Goal: Register for event/course

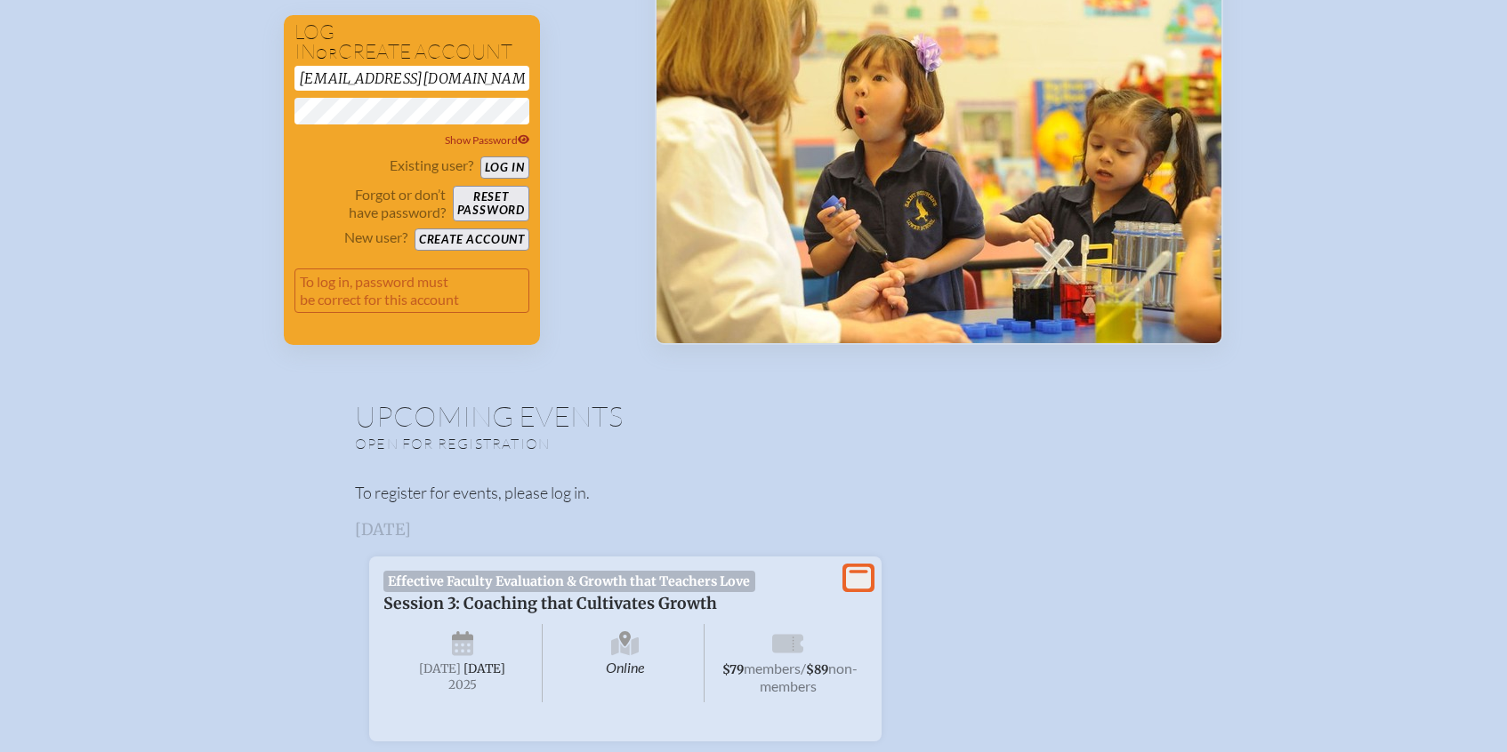
scroll to position [308, 0]
click at [503, 168] on button "Log in" at bounding box center [504, 167] width 49 height 22
click at [505, 165] on button "Log in" at bounding box center [504, 167] width 49 height 22
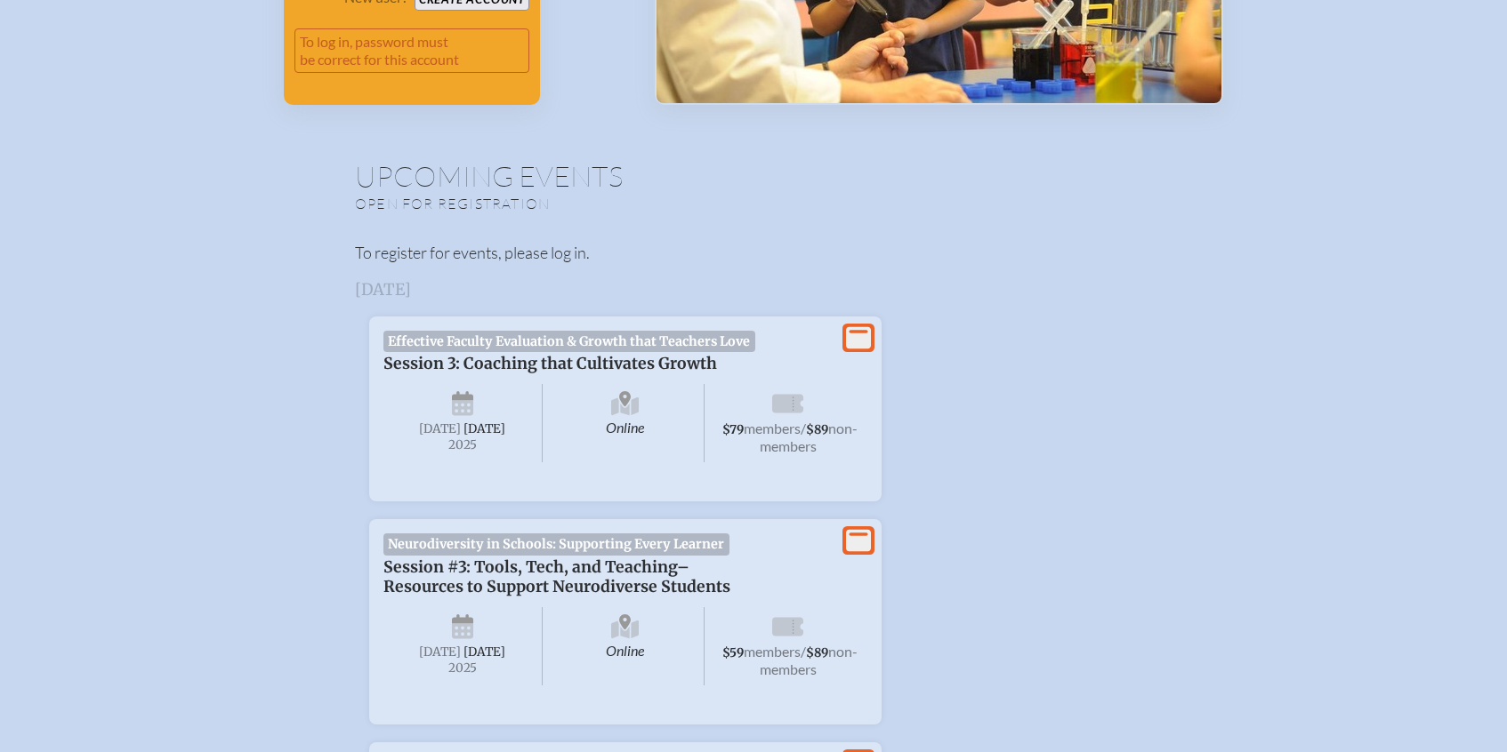
scroll to position [0, 0]
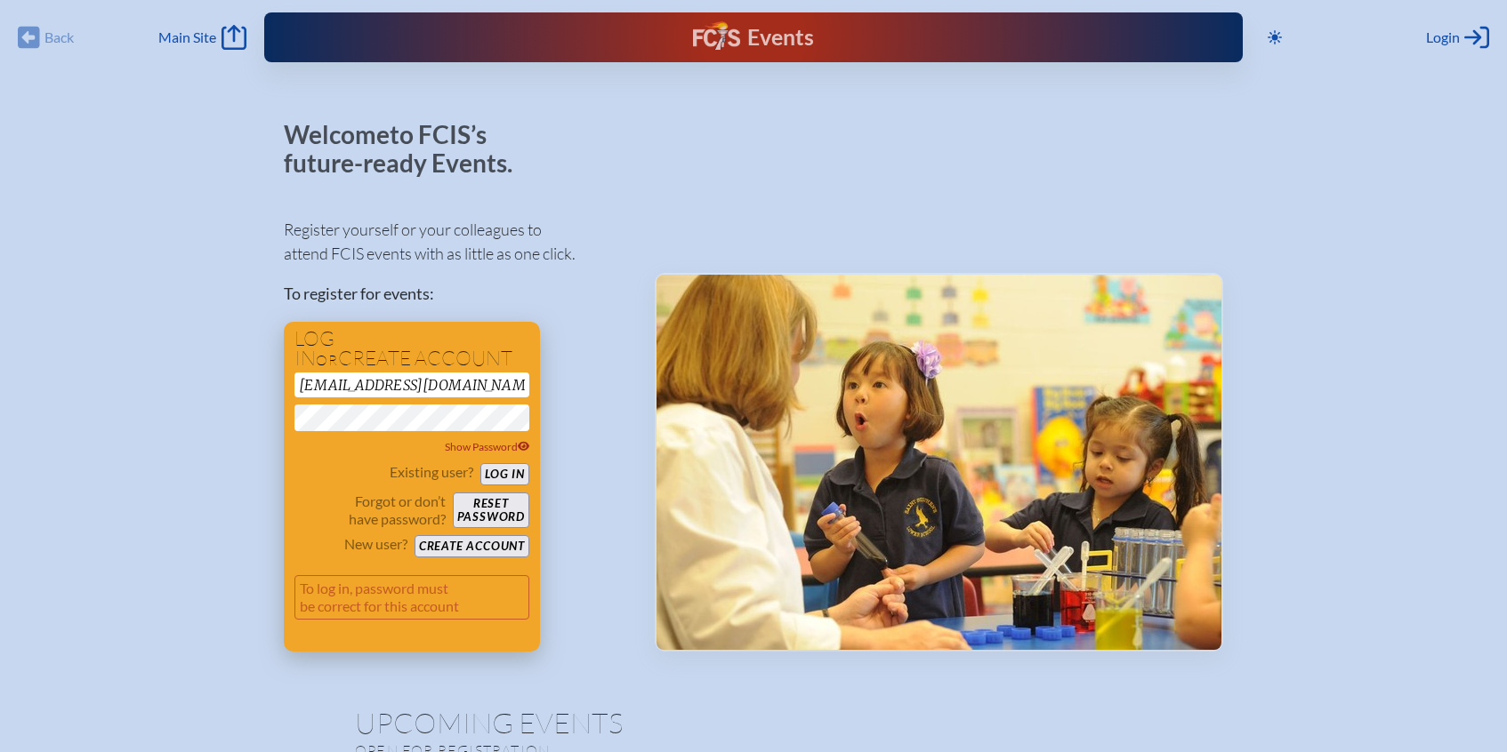
click at [503, 480] on button "Log in" at bounding box center [504, 474] width 49 height 22
click at [503, 473] on button "Log in" at bounding box center [504, 474] width 49 height 22
click at [503, 368] on div "Log in or create account gisselvalois@thefirstacadmey.org Show Password Existin…" at bounding box center [412, 487] width 256 height 330
click at [507, 382] on input "gisselvalois@thefirstacadmey.org" at bounding box center [411, 385] width 235 height 25
click at [507, 476] on button "Log in" at bounding box center [504, 474] width 49 height 22
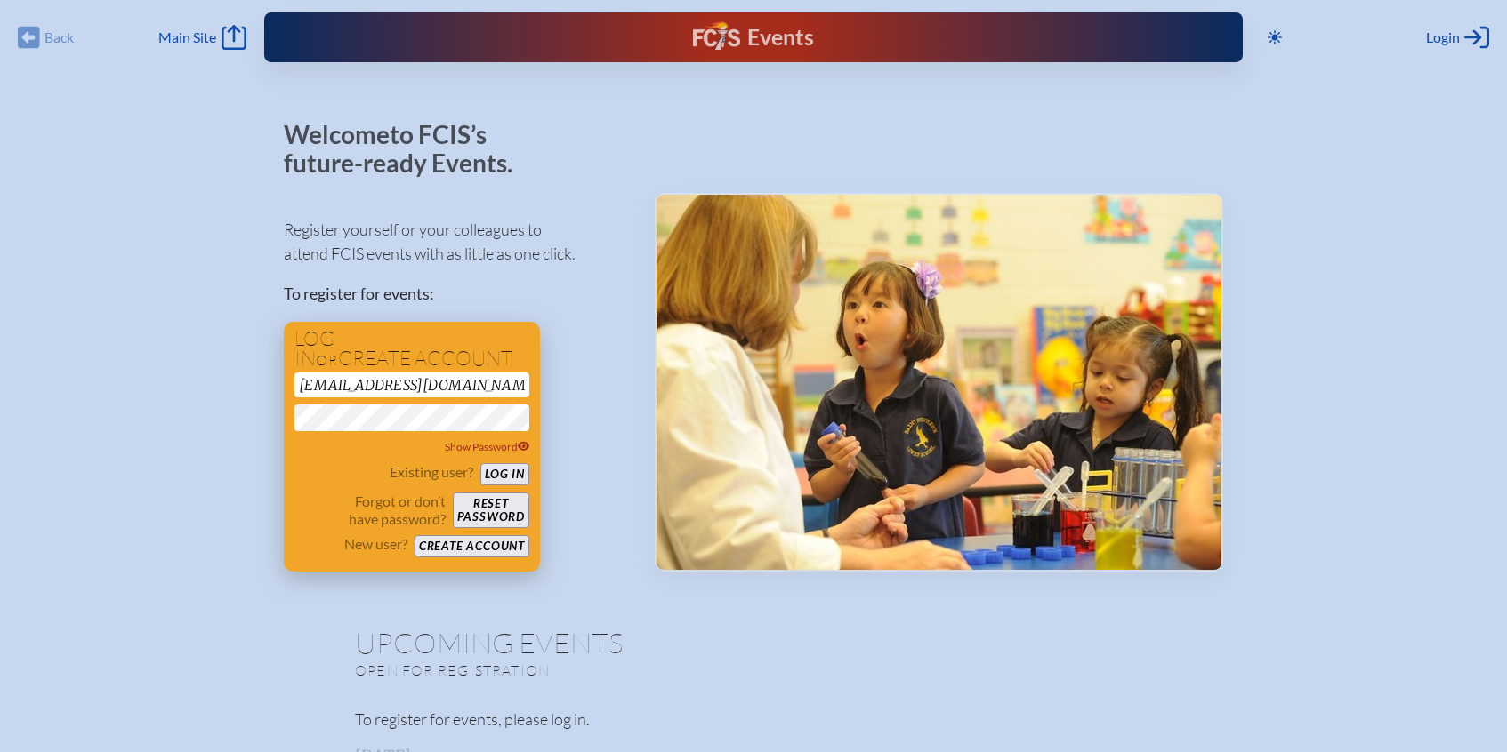
click at [499, 475] on button "Log in" at bounding box center [504, 474] width 49 height 22
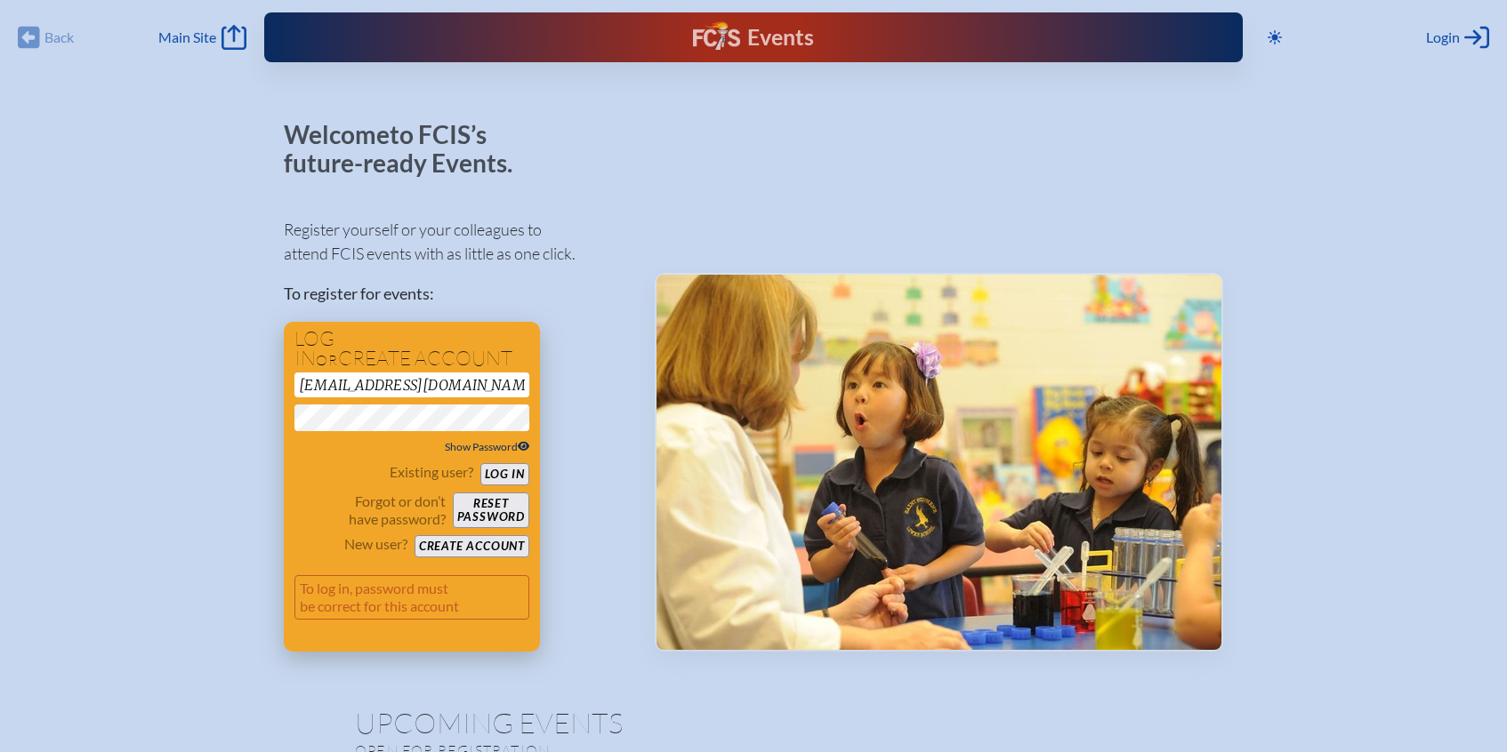
click at [495, 450] on span "Show Password" at bounding box center [487, 446] width 85 height 13
click at [493, 514] on button "Reset password" at bounding box center [491, 511] width 76 height 36
click at [460, 392] on input "[EMAIL_ADDRESS][DOMAIN_NAME]" at bounding box center [411, 385] width 235 height 25
click at [465, 383] on input "gisselvalois@thefirstacadmey.org" at bounding box center [411, 385] width 235 height 25
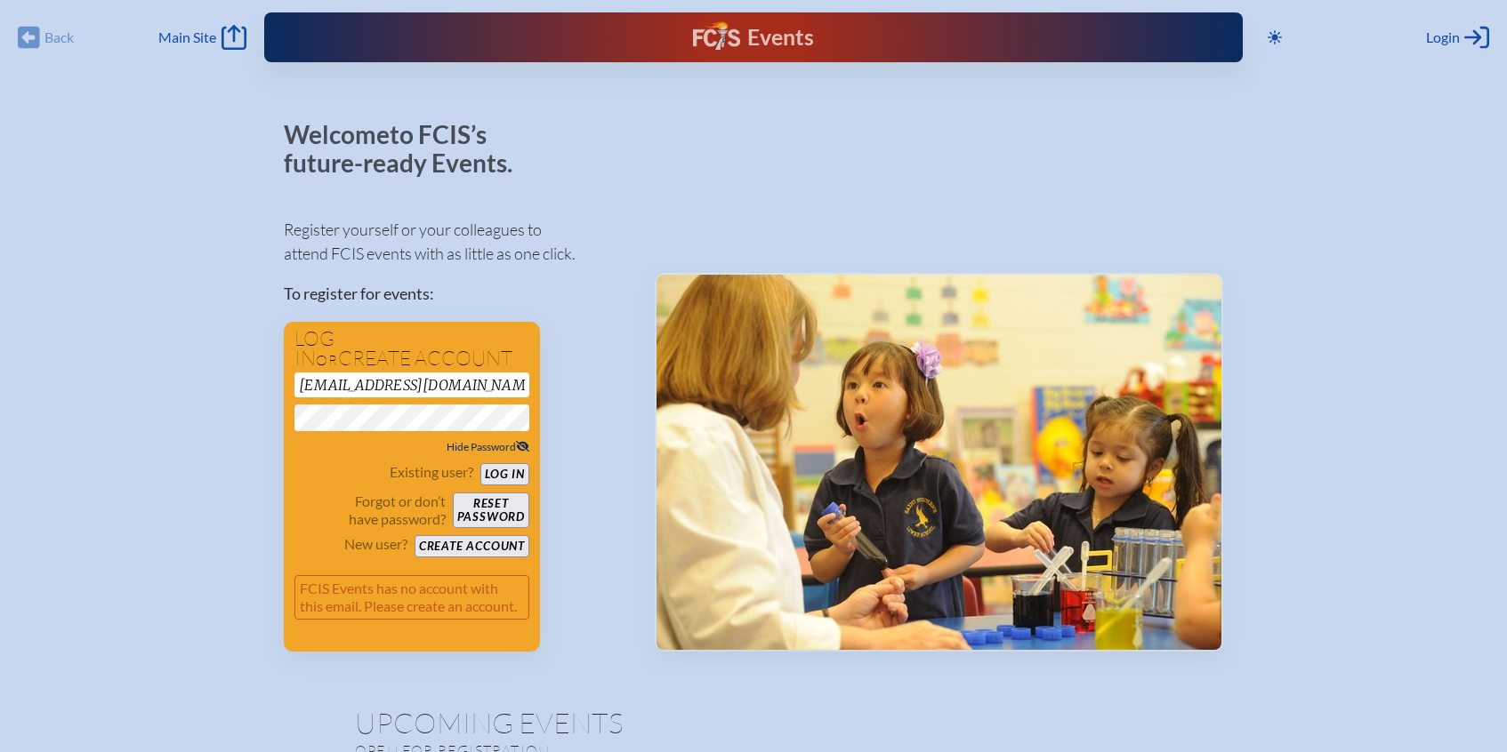
click at [491, 382] on input "gisselvalois@thefirstacadmey.org" at bounding box center [411, 385] width 235 height 25
click at [614, 285] on p "To register for events:" at bounding box center [455, 294] width 342 height 24
click at [465, 389] on input "gisselvalois@thefirstacadmey.org" at bounding box center [411, 385] width 235 height 25
type input "[EMAIL_ADDRESS][DOMAIN_NAME]"
click at [506, 472] on button "Log in" at bounding box center [504, 474] width 49 height 22
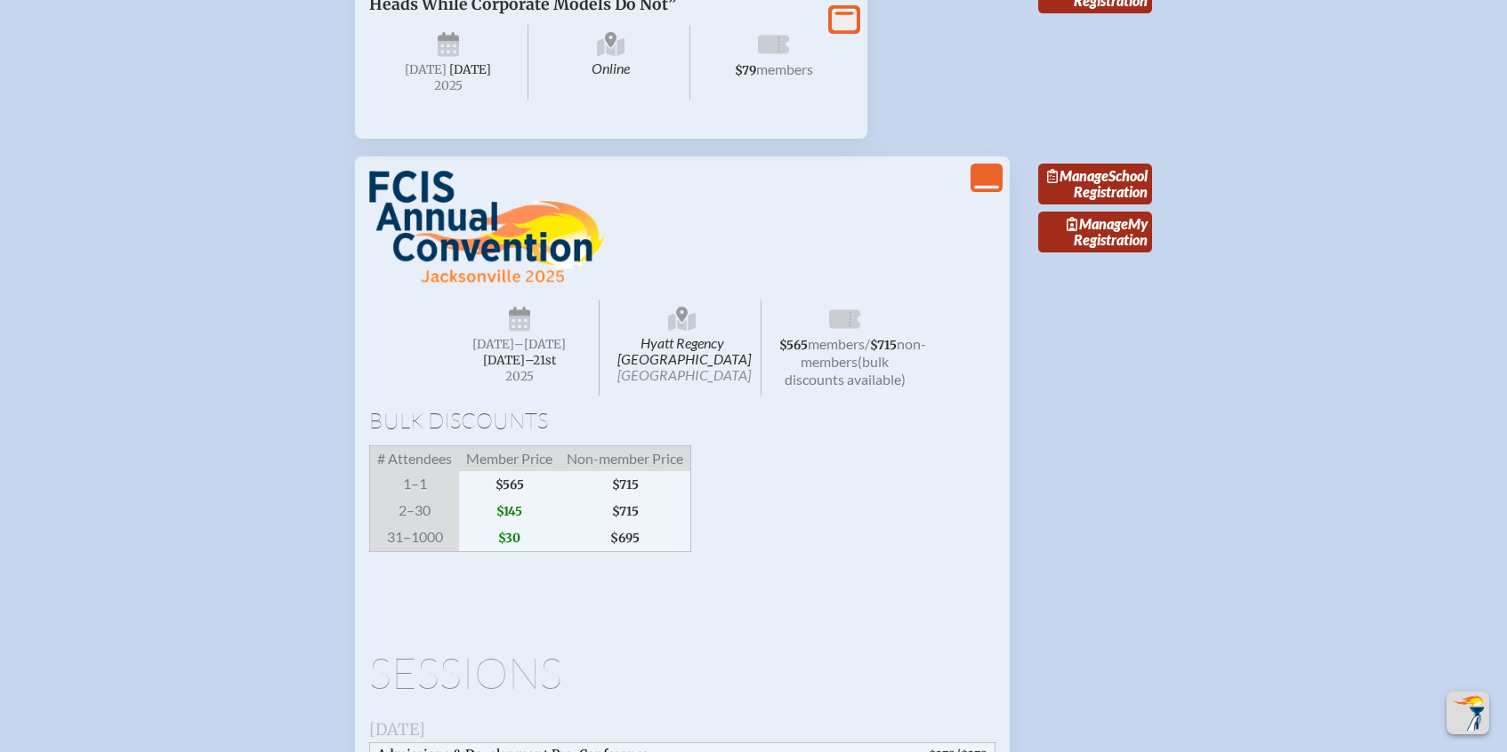
scroll to position [1483, 0]
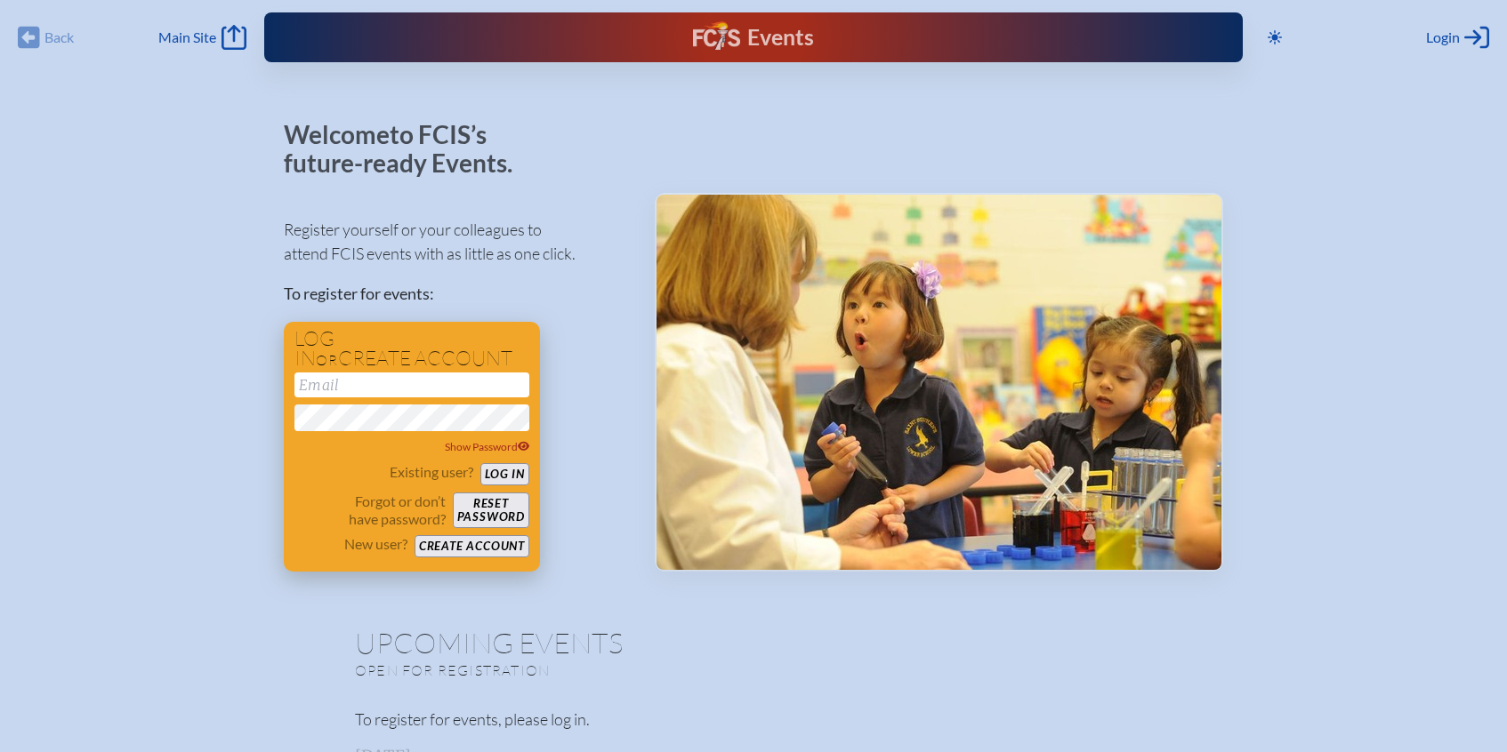
type input "gisselvalois@thefirstacademy.org"
click at [515, 479] on button "Log in" at bounding box center [504, 474] width 49 height 22
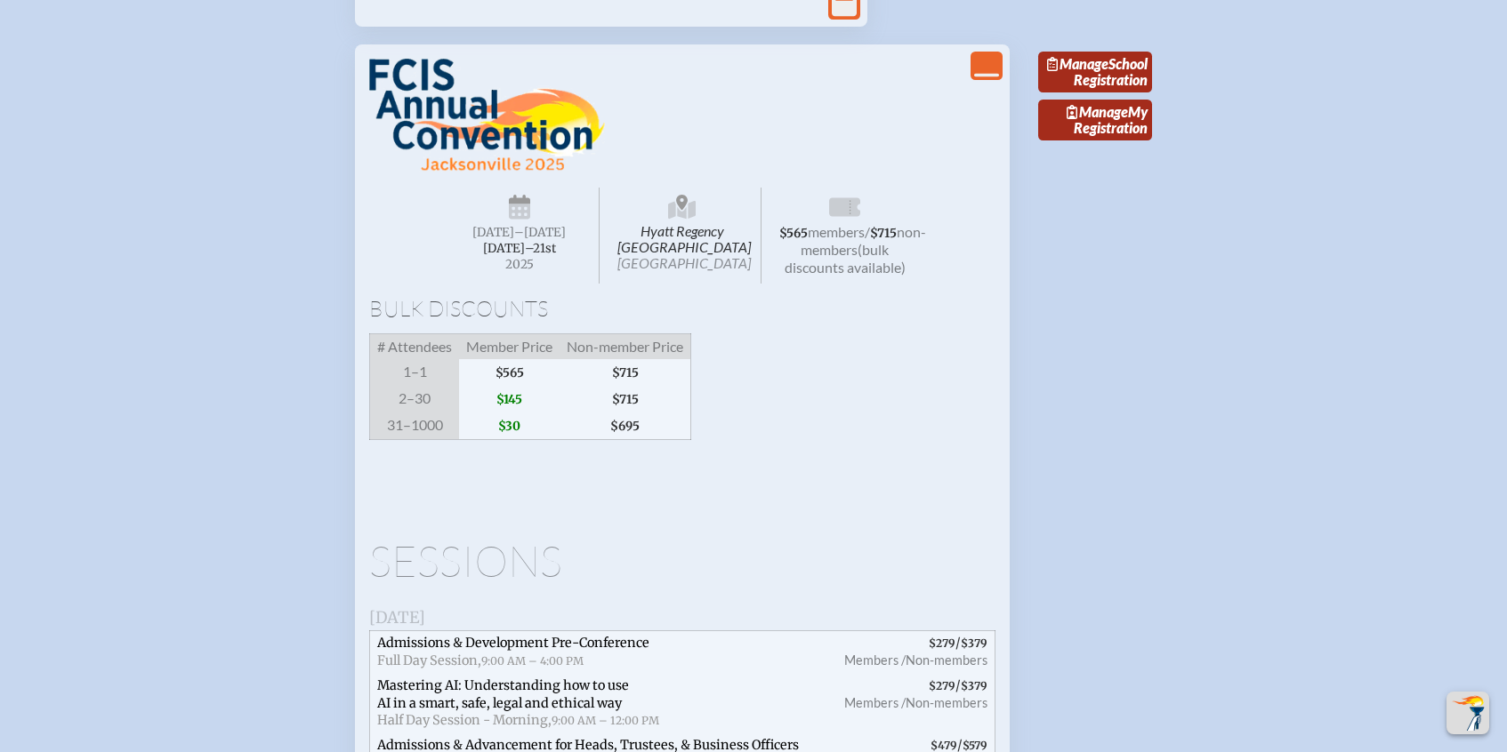
scroll to position [1637, 0]
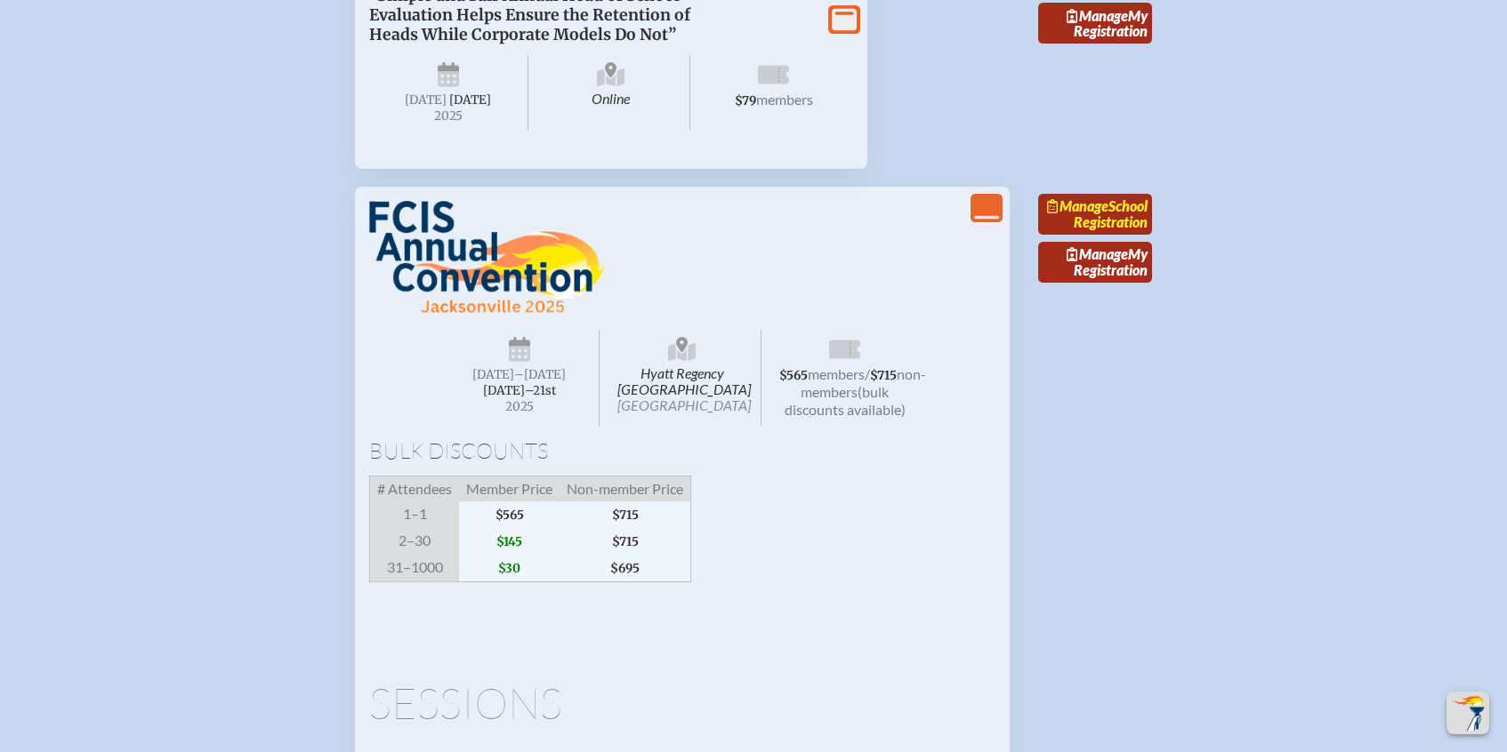
click at [1075, 235] on link "Manage School Registration" at bounding box center [1095, 214] width 114 height 41
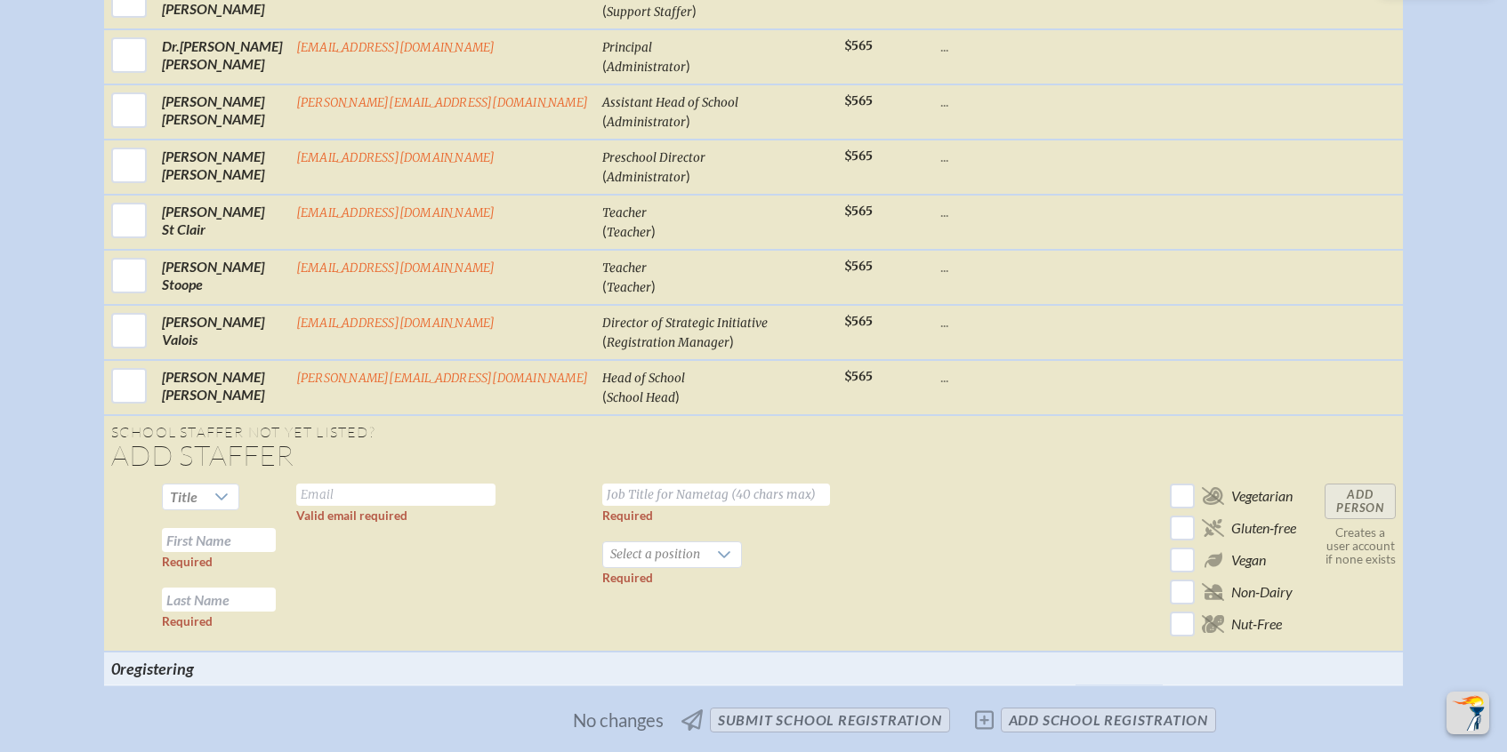
scroll to position [1021, 0]
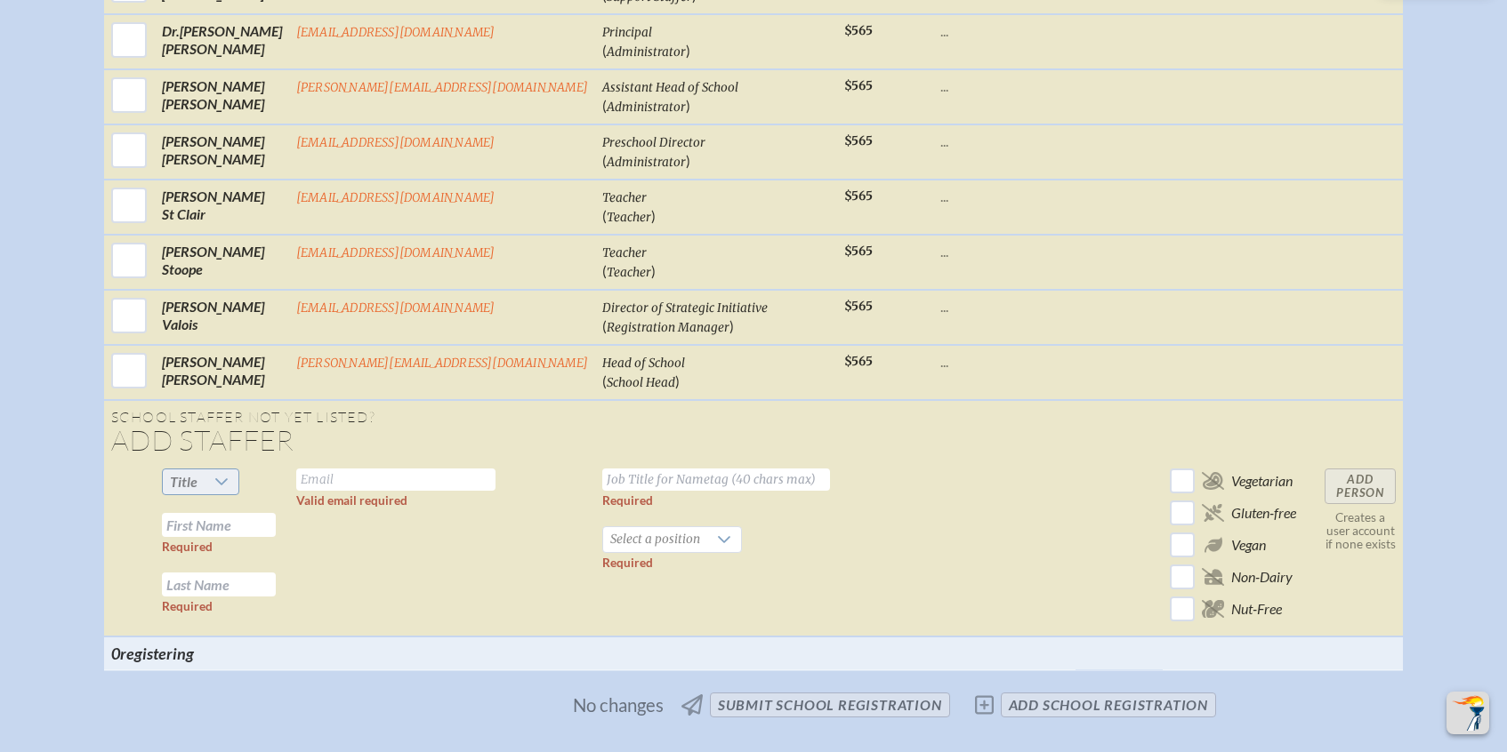
click at [229, 483] on icon at bounding box center [221, 482] width 14 height 14
click at [252, 509] on li "Mr" at bounding box center [243, 512] width 76 height 25
click at [384, 479] on input "text" at bounding box center [395, 480] width 199 height 22
type input "i"
type input "[EMAIL_ADDRESS][DOMAIN_NAME]"
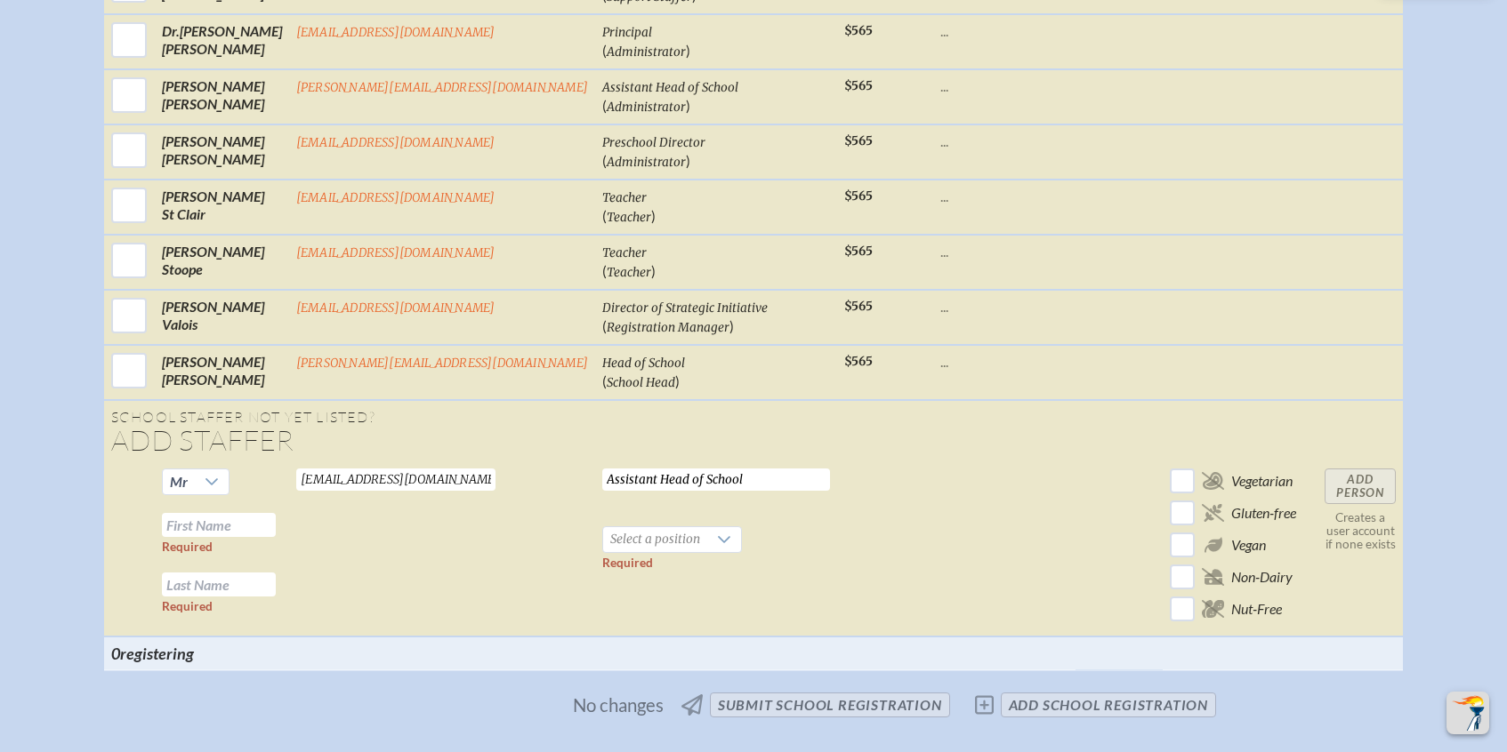
type input "Assistant Head of School"
click at [271, 519] on input "text" at bounding box center [219, 525] width 114 height 24
type input "Will"
type input "V"
type input "[PERSON_NAME]"
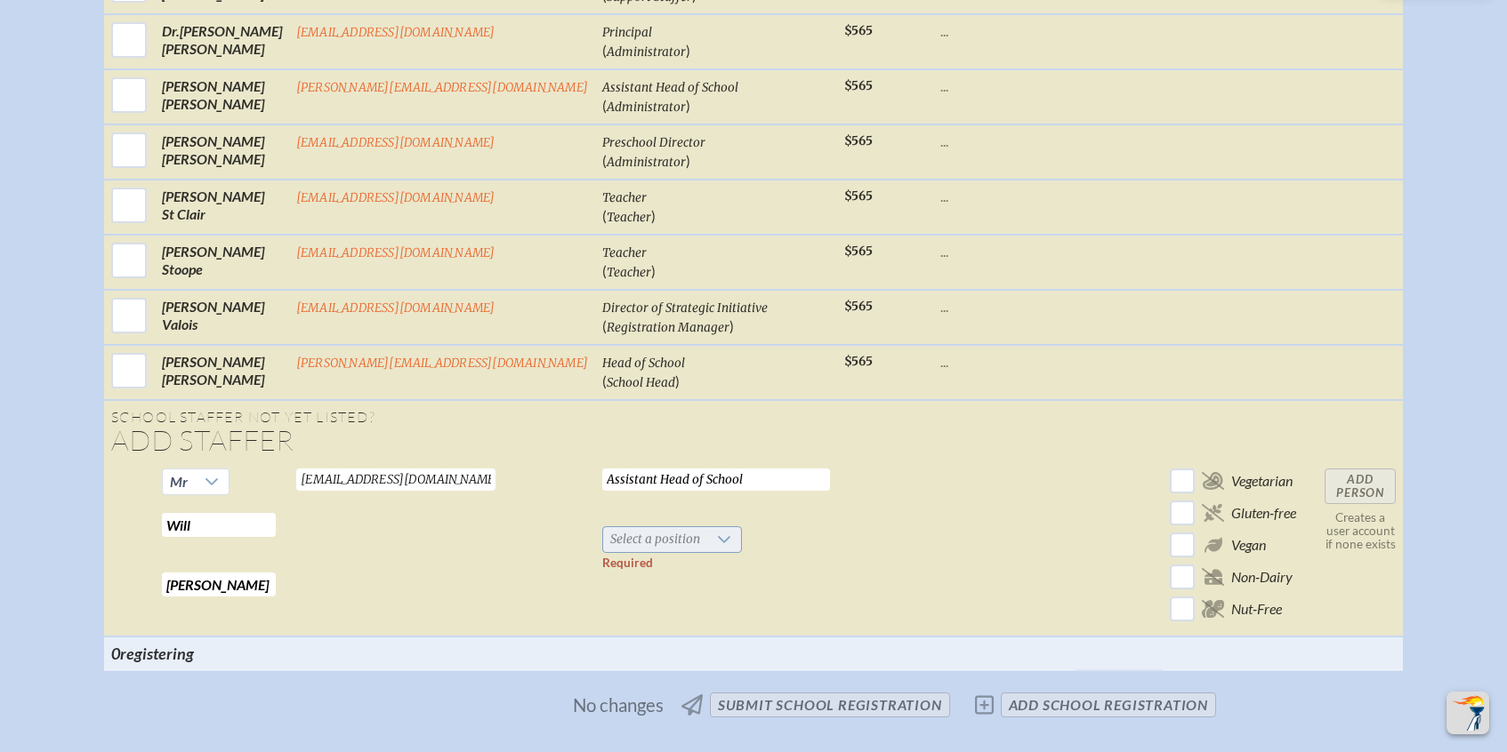
click at [603, 543] on span "Select a position" at bounding box center [655, 539] width 104 height 25
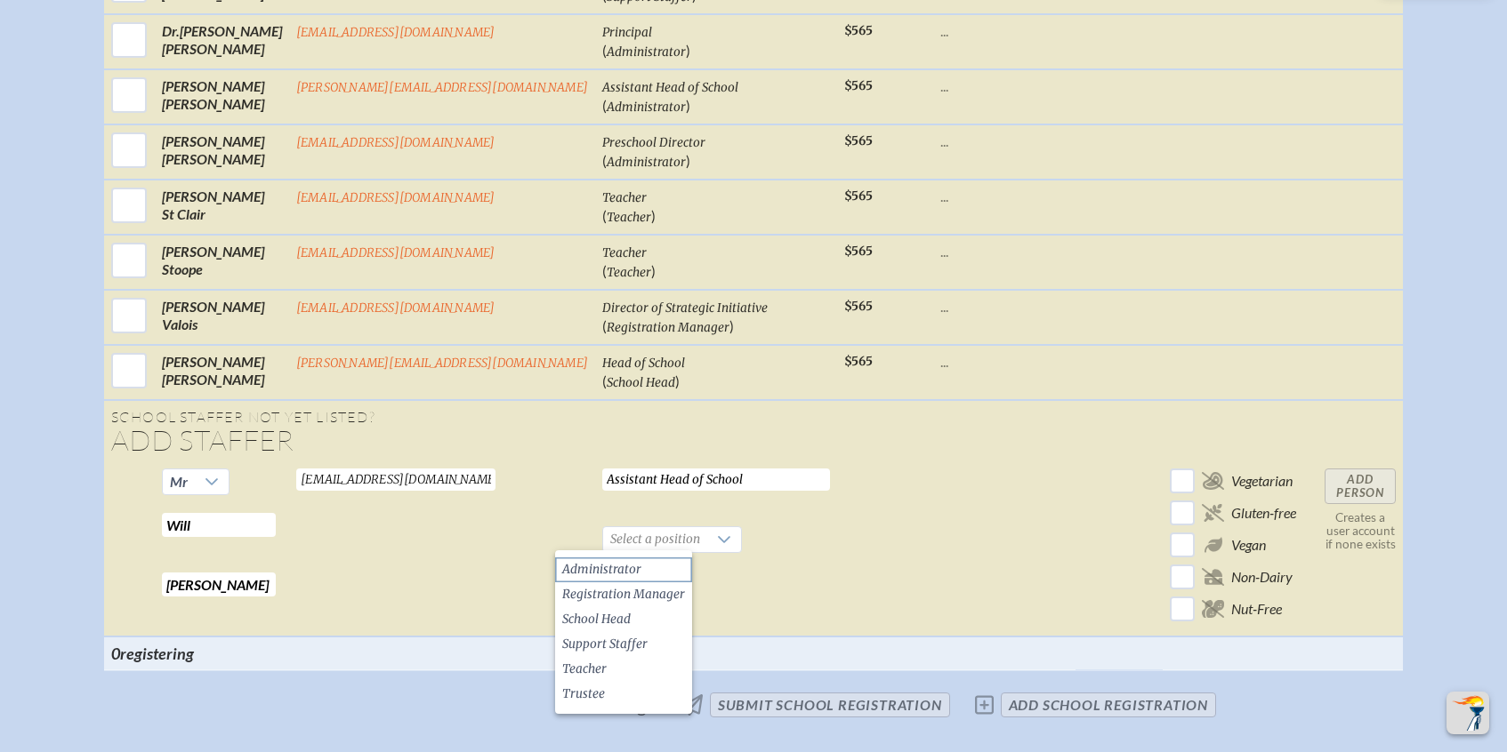
click at [633, 573] on span "Administrator" at bounding box center [601, 570] width 79 height 18
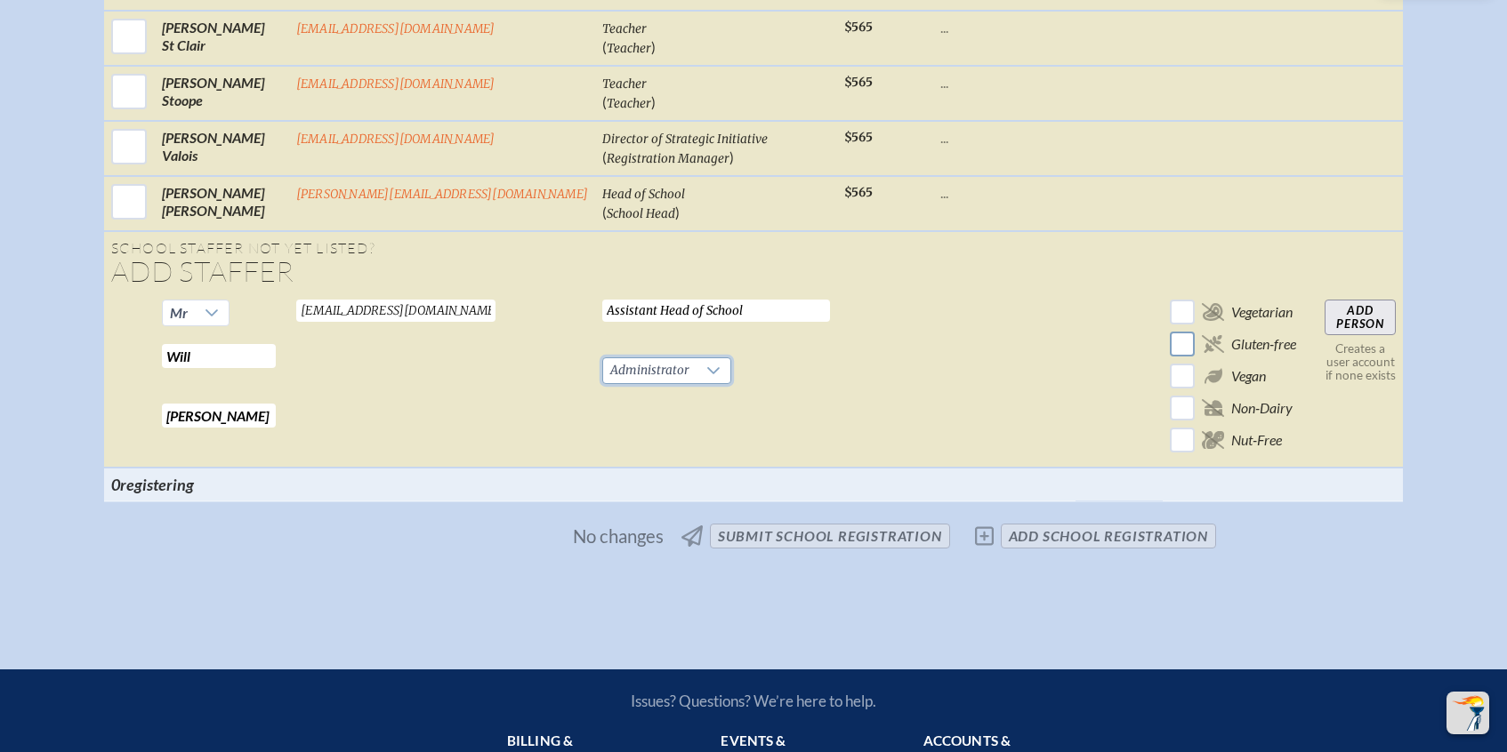
scroll to position [1191, 0]
click at [1336, 318] on input "Add Person" at bounding box center [1359, 317] width 71 height 36
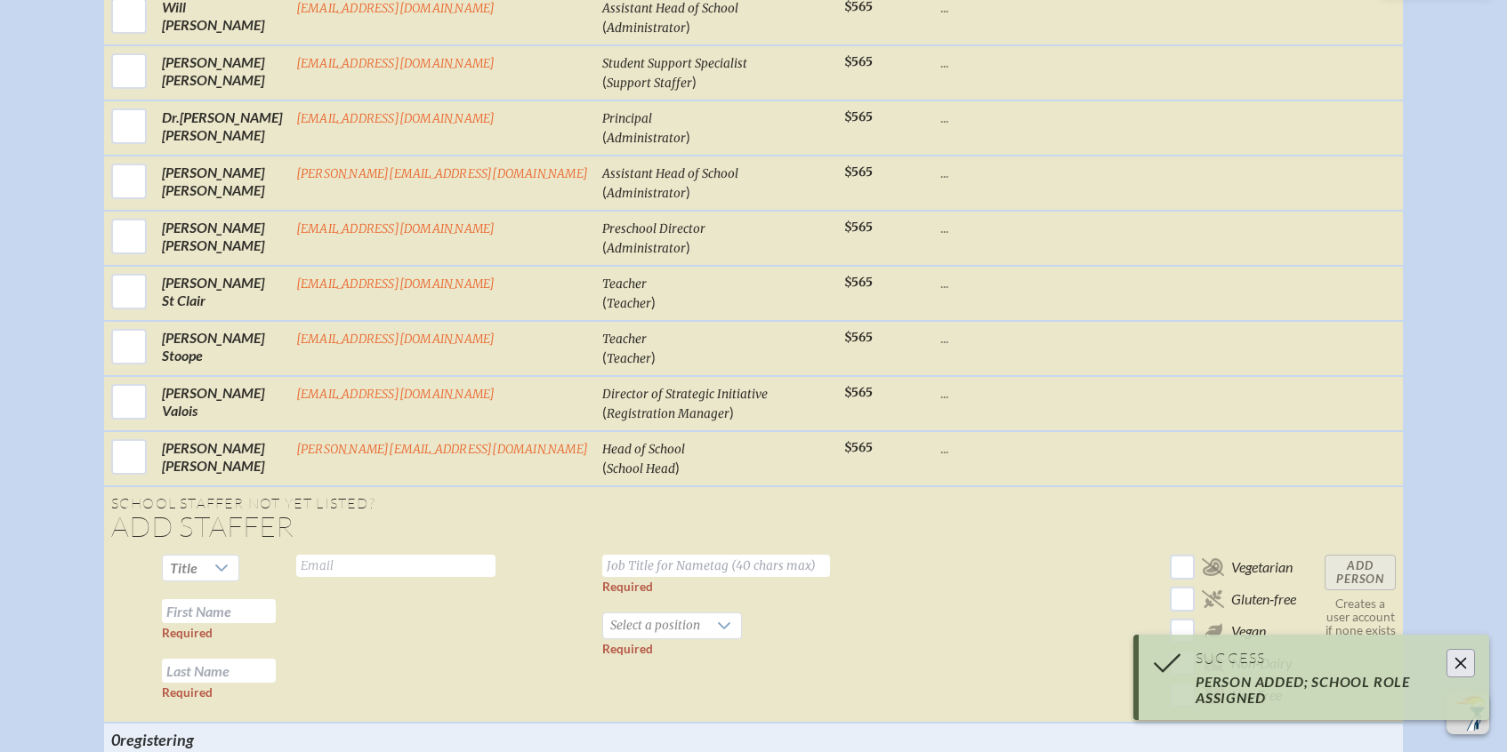
scroll to position [878, 0]
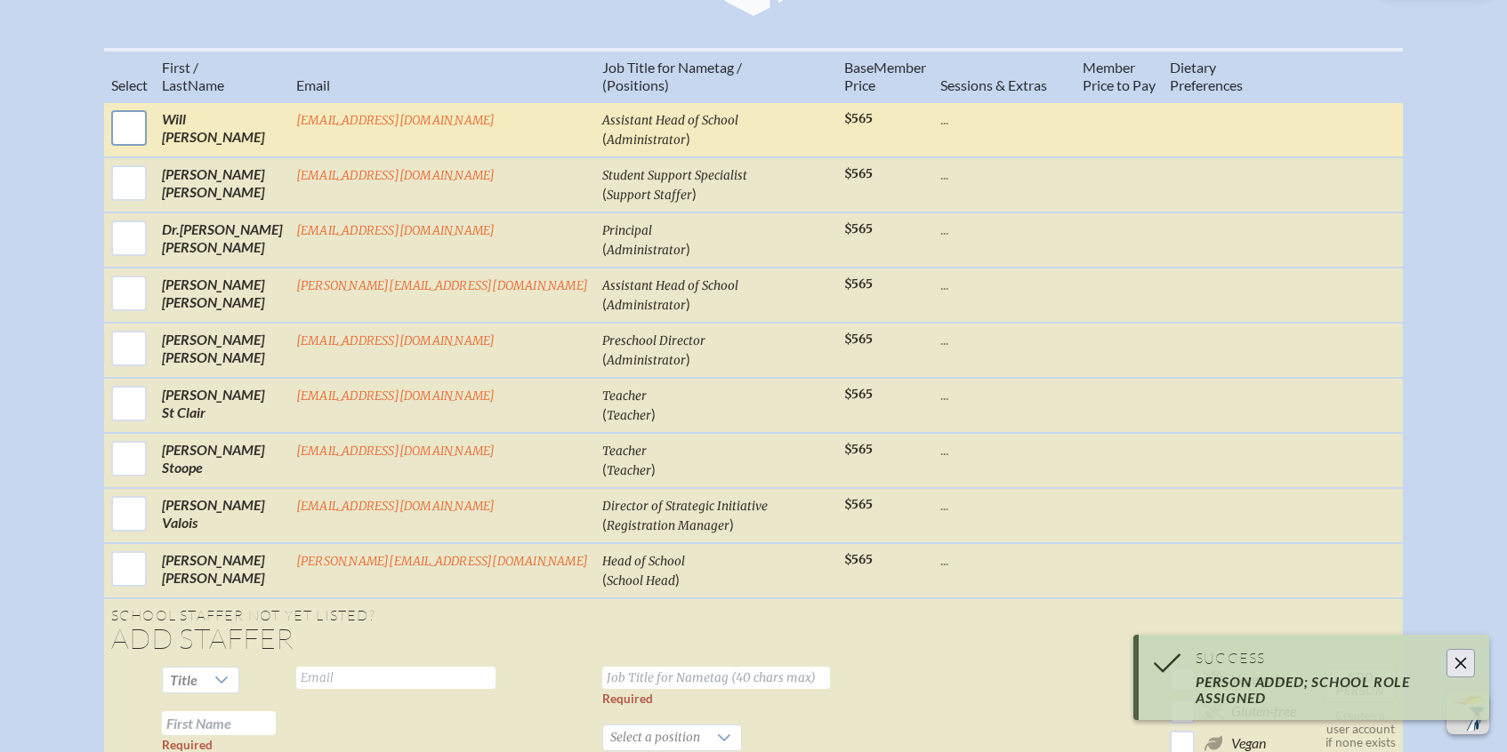
click at [151, 145] on input "checkbox" at bounding box center [129, 128] width 44 height 44
checkbox input "true"
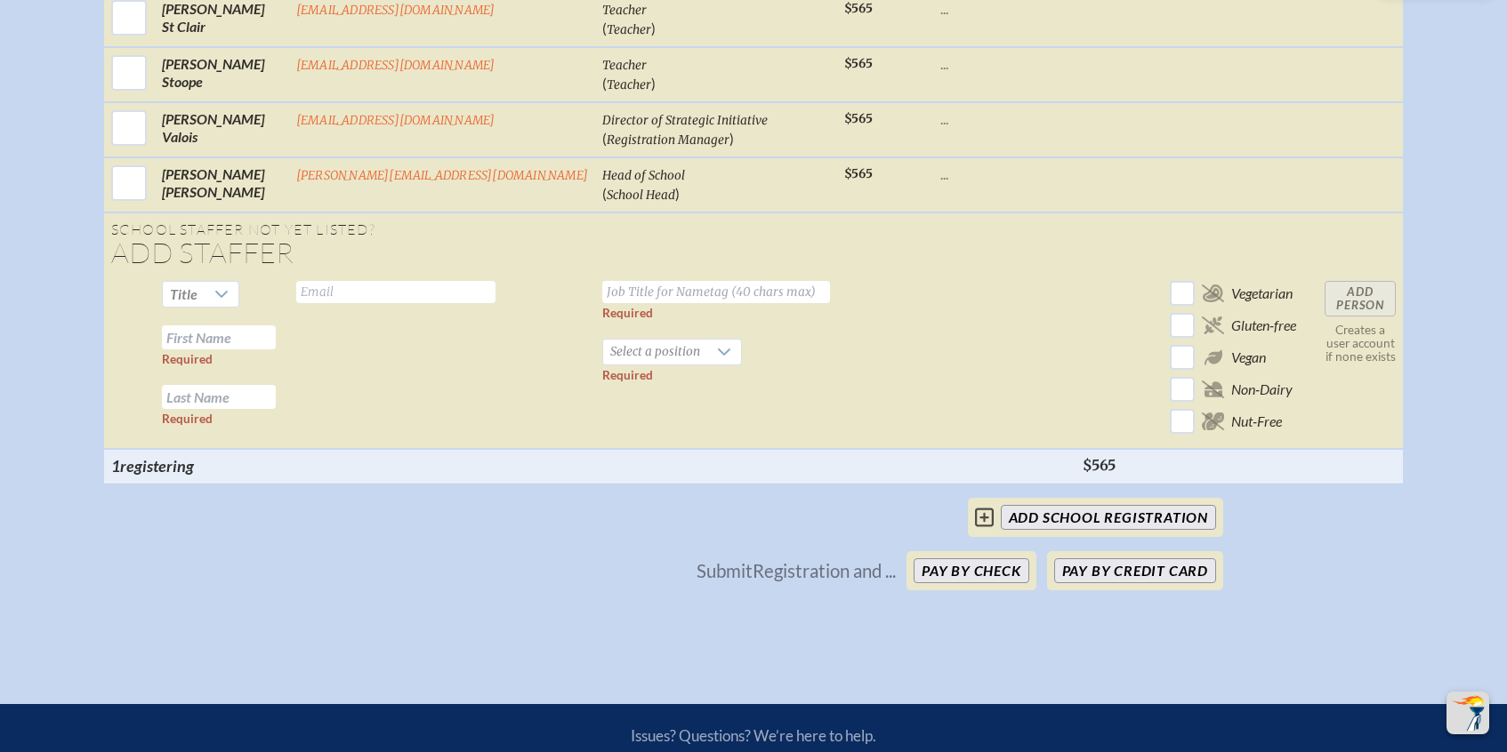
scroll to position [1418, 0]
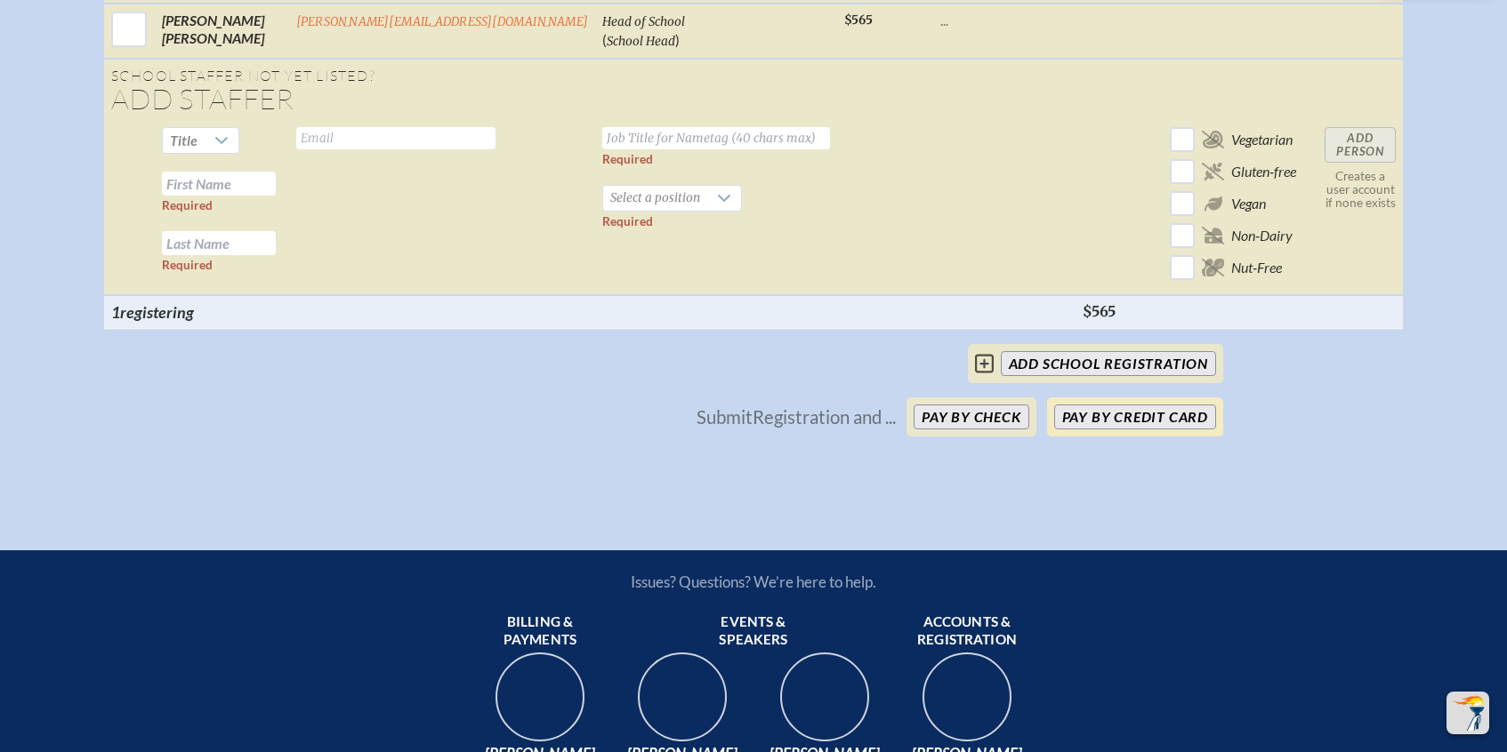
click at [1112, 411] on button "Pay by Credit Card" at bounding box center [1135, 417] width 162 height 25
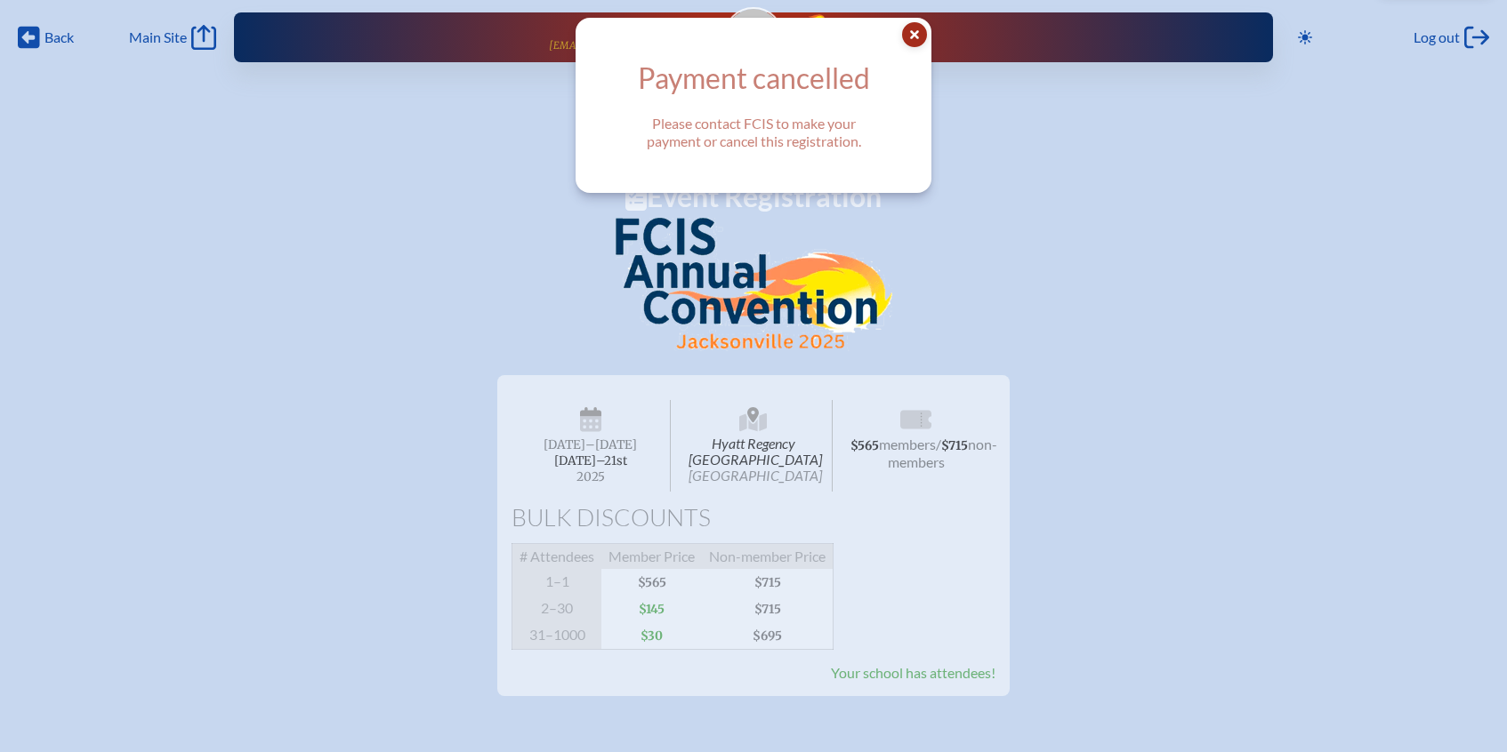
click at [913, 35] on icon "Close Popup" at bounding box center [914, 34] width 25 height 25
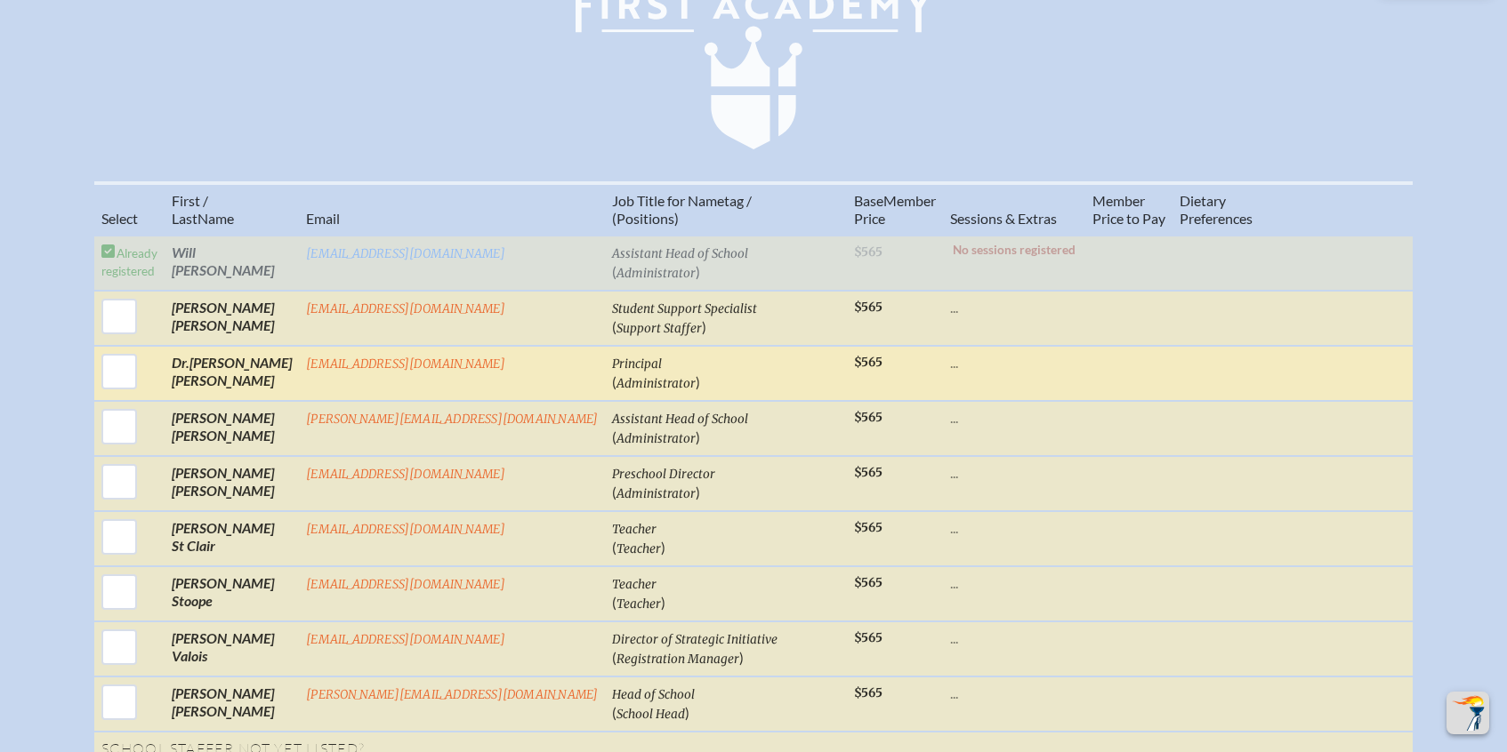
scroll to position [626, 0]
